Goal: Transaction & Acquisition: Purchase product/service

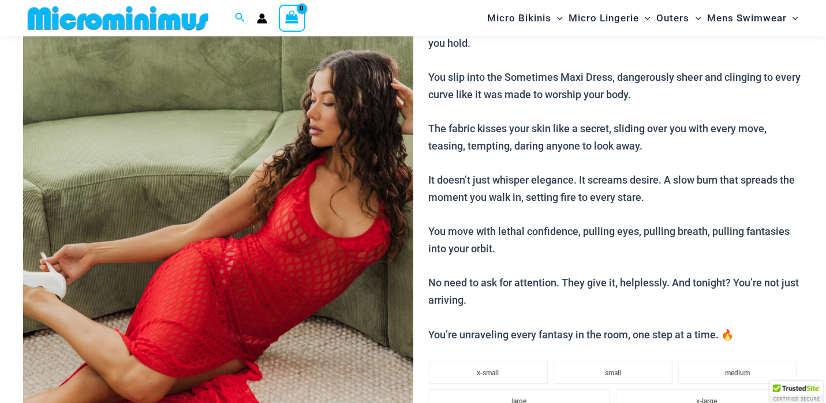
scroll to position [158, 0]
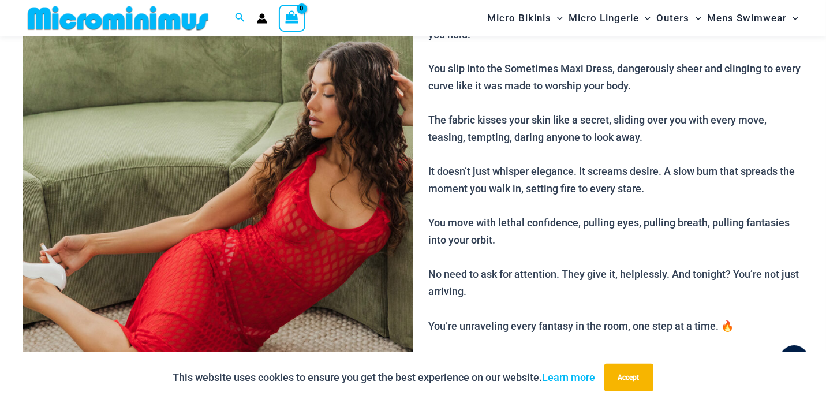
click at [305, 123] on img at bounding box center [218, 239] width 390 height 585
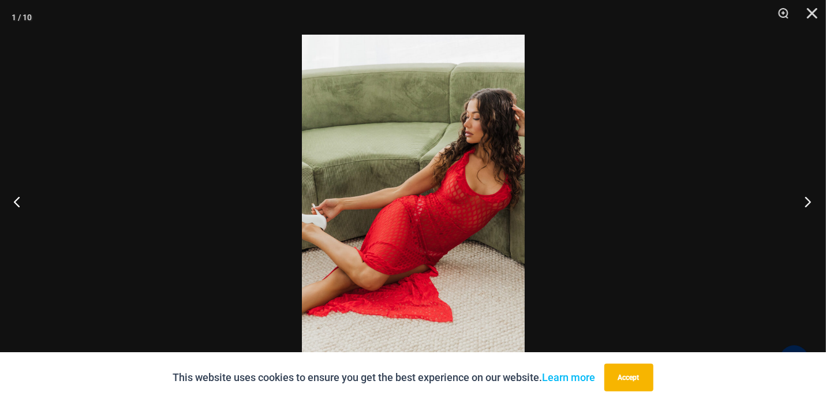
click at [808, 204] on button "Next" at bounding box center [804, 202] width 43 height 58
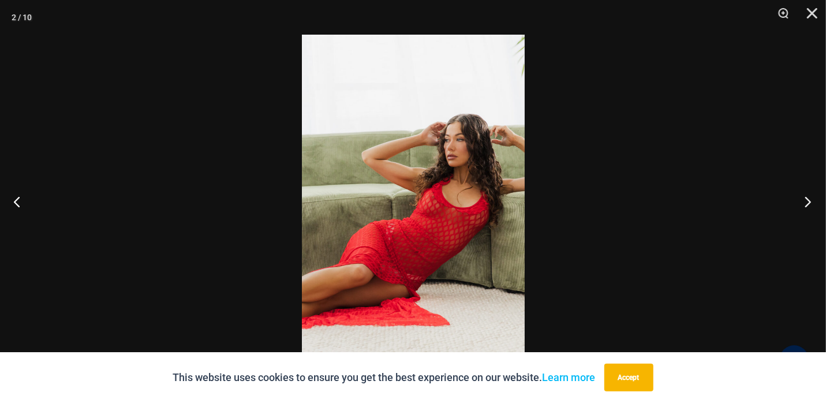
click at [808, 204] on button "Next" at bounding box center [804, 202] width 43 height 58
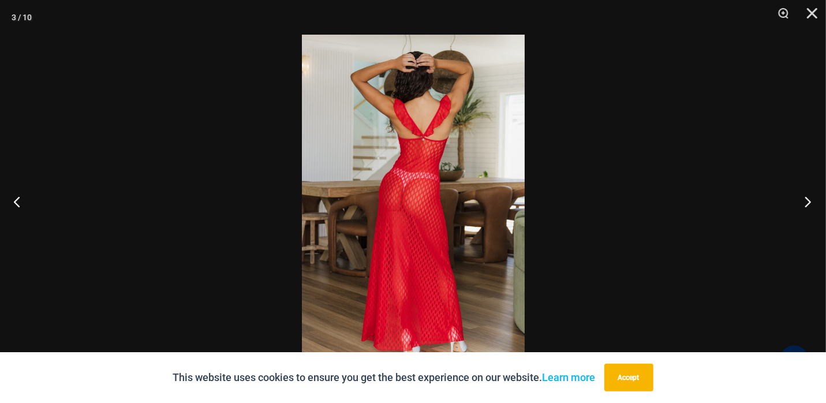
click at [808, 204] on button "Next" at bounding box center [804, 202] width 43 height 58
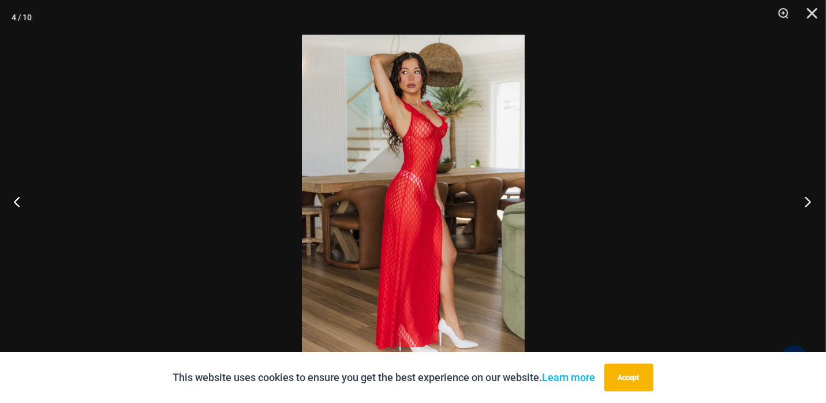
click at [808, 204] on button "Next" at bounding box center [804, 202] width 43 height 58
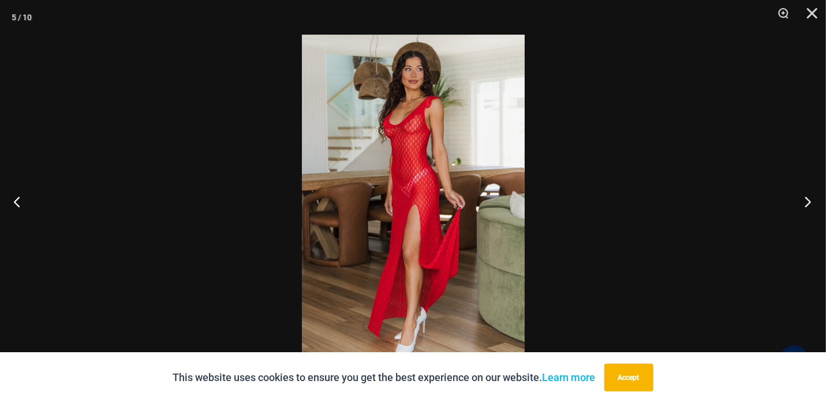
click at [808, 204] on button "Next" at bounding box center [804, 202] width 43 height 58
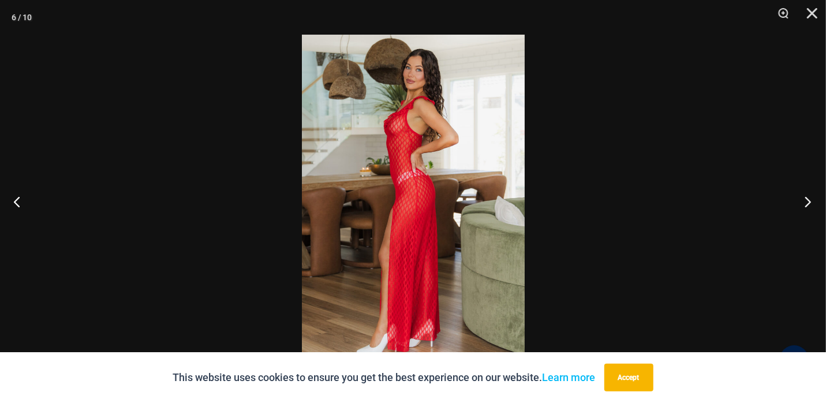
click at [808, 204] on button "Next" at bounding box center [804, 202] width 43 height 58
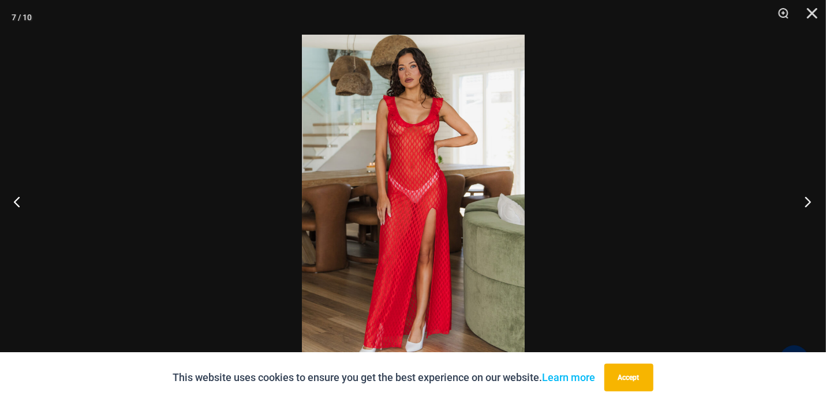
click at [808, 204] on button "Next" at bounding box center [804, 202] width 43 height 58
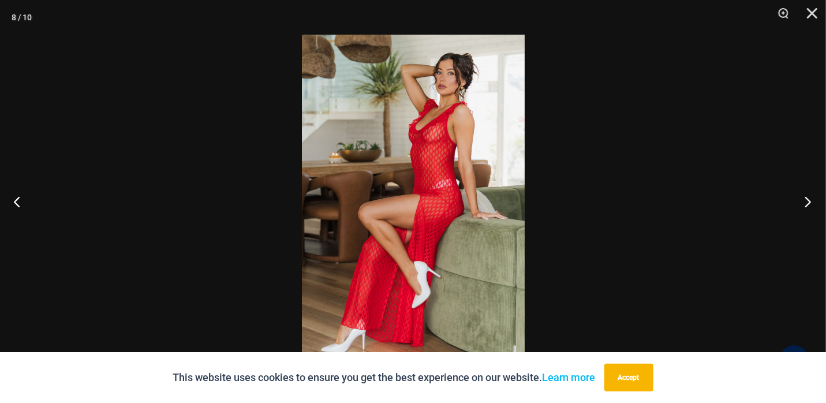
click at [808, 204] on button "Next" at bounding box center [804, 202] width 43 height 58
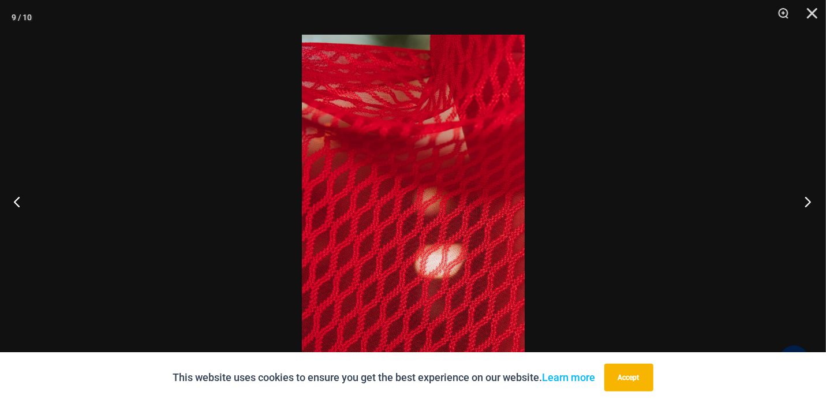
click at [808, 204] on button "Next" at bounding box center [804, 202] width 43 height 58
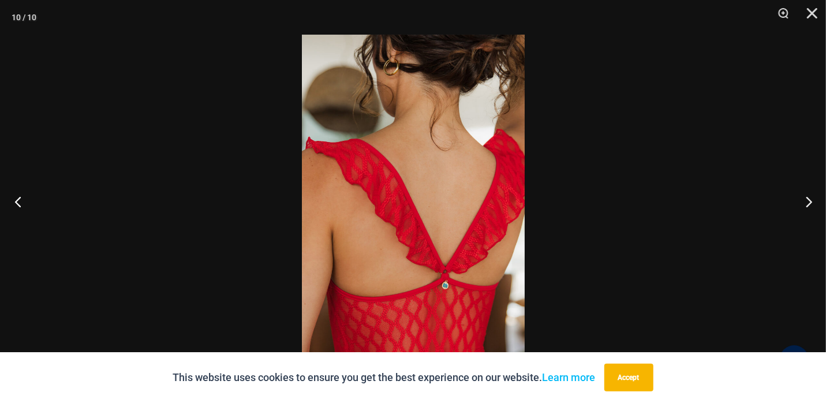
click at [20, 199] on button "Previous" at bounding box center [21, 202] width 43 height 58
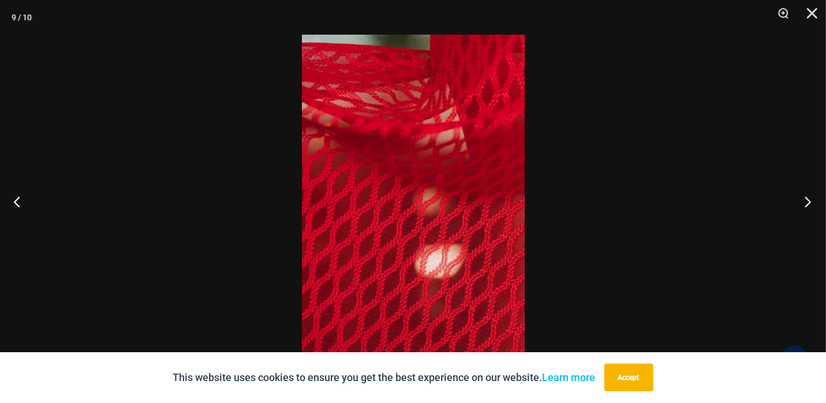
click at [808, 203] on button "Next" at bounding box center [804, 202] width 43 height 58
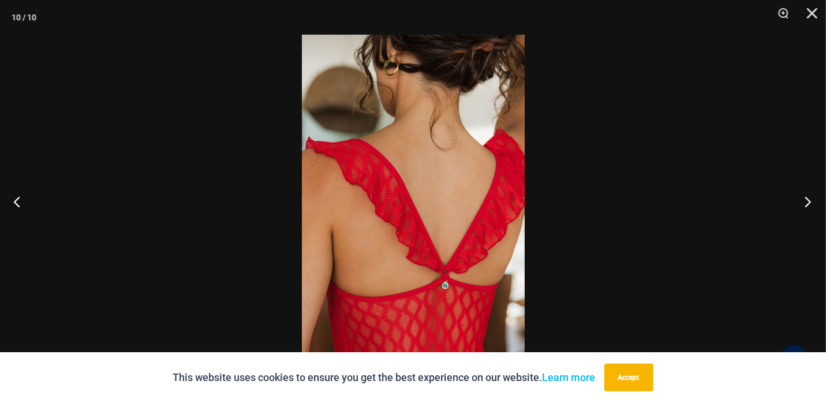
click at [808, 203] on button "Next" at bounding box center [804, 202] width 43 height 58
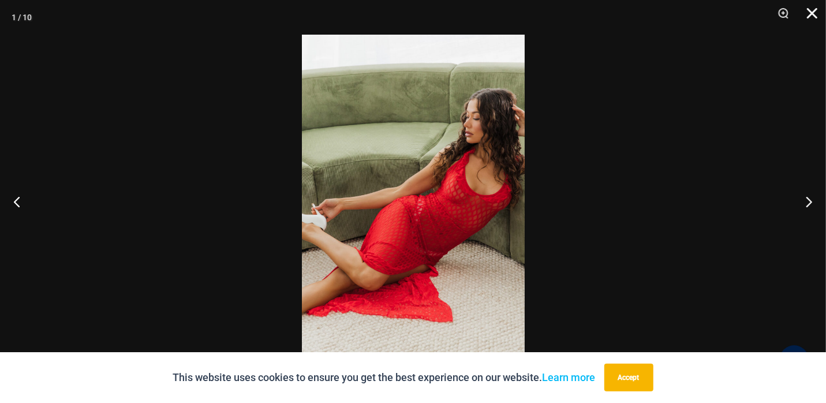
click at [816, 13] on button "Close" at bounding box center [808, 17] width 29 height 35
